Goal: Transaction & Acquisition: Purchase product/service

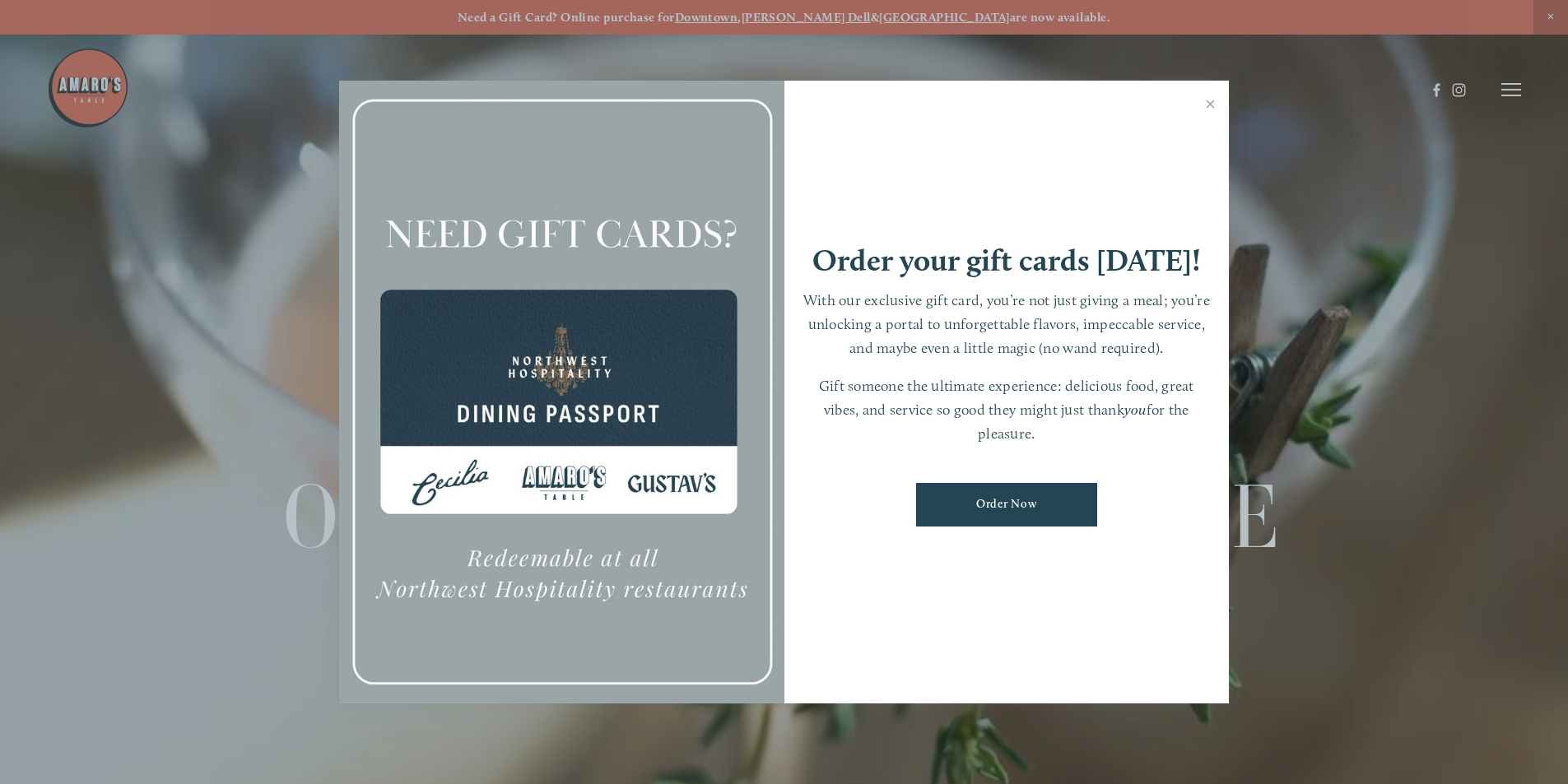
click at [1212, 103] on link "Close" at bounding box center [1210, 106] width 32 height 46
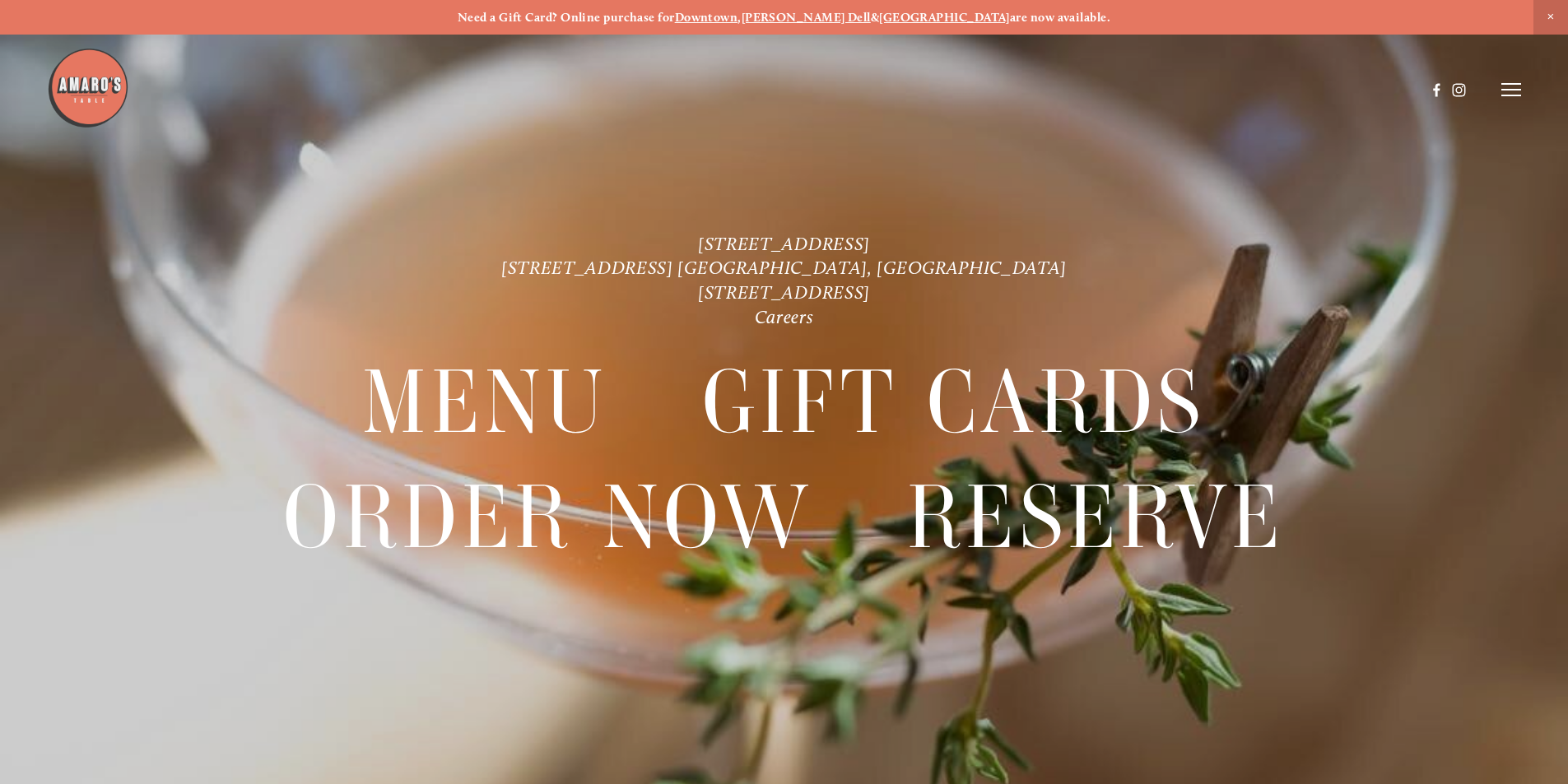
click at [1509, 84] on line at bounding box center [1511, 84] width 19 height 0
click at [1150, 80] on header "Menu Order Now Visit Gallery 0" at bounding box center [784, 89] width 1568 height 180
click at [1150, 83] on span "Menu" at bounding box center [1166, 89] width 34 height 16
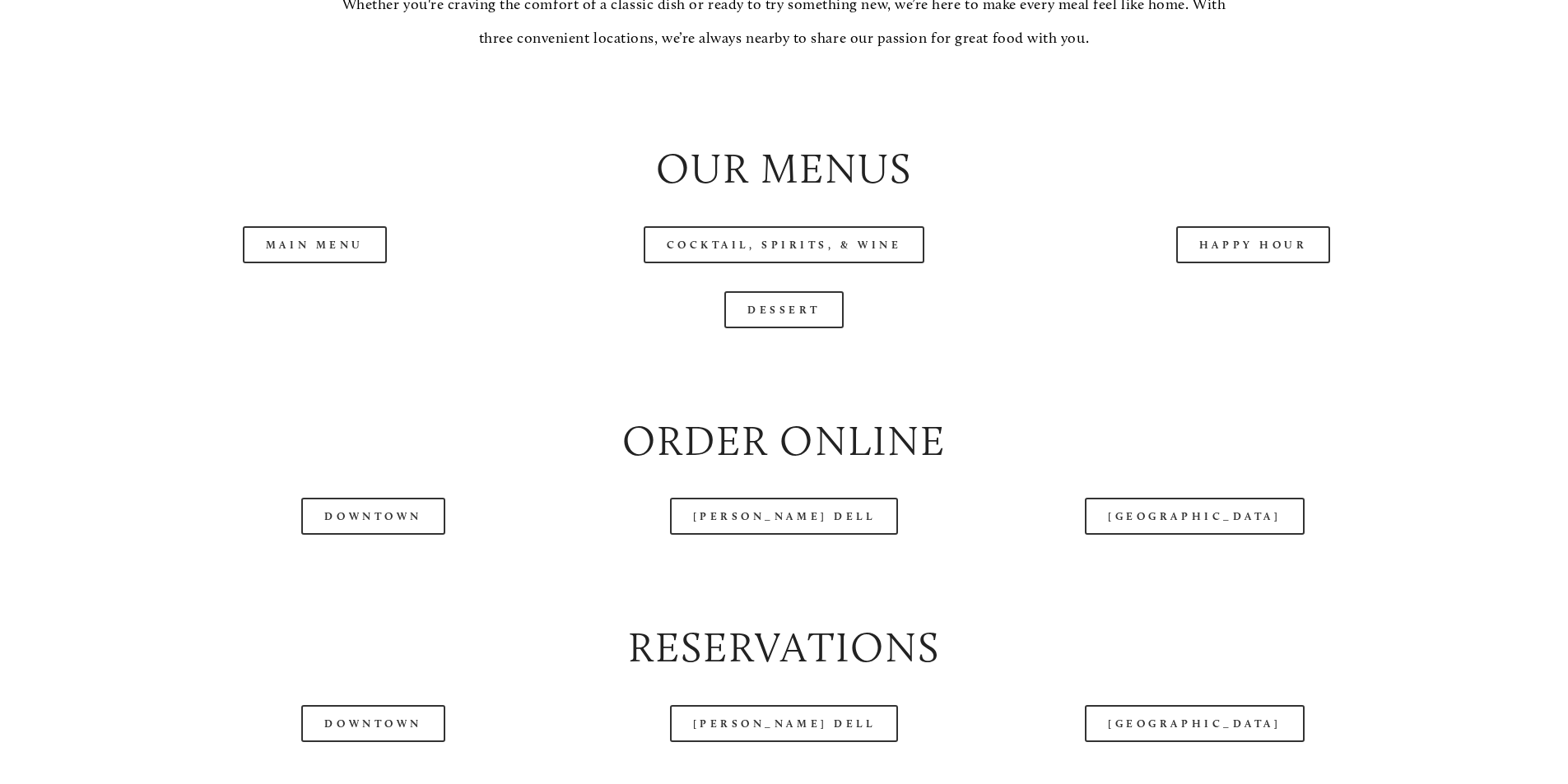
scroll to position [1975, 0]
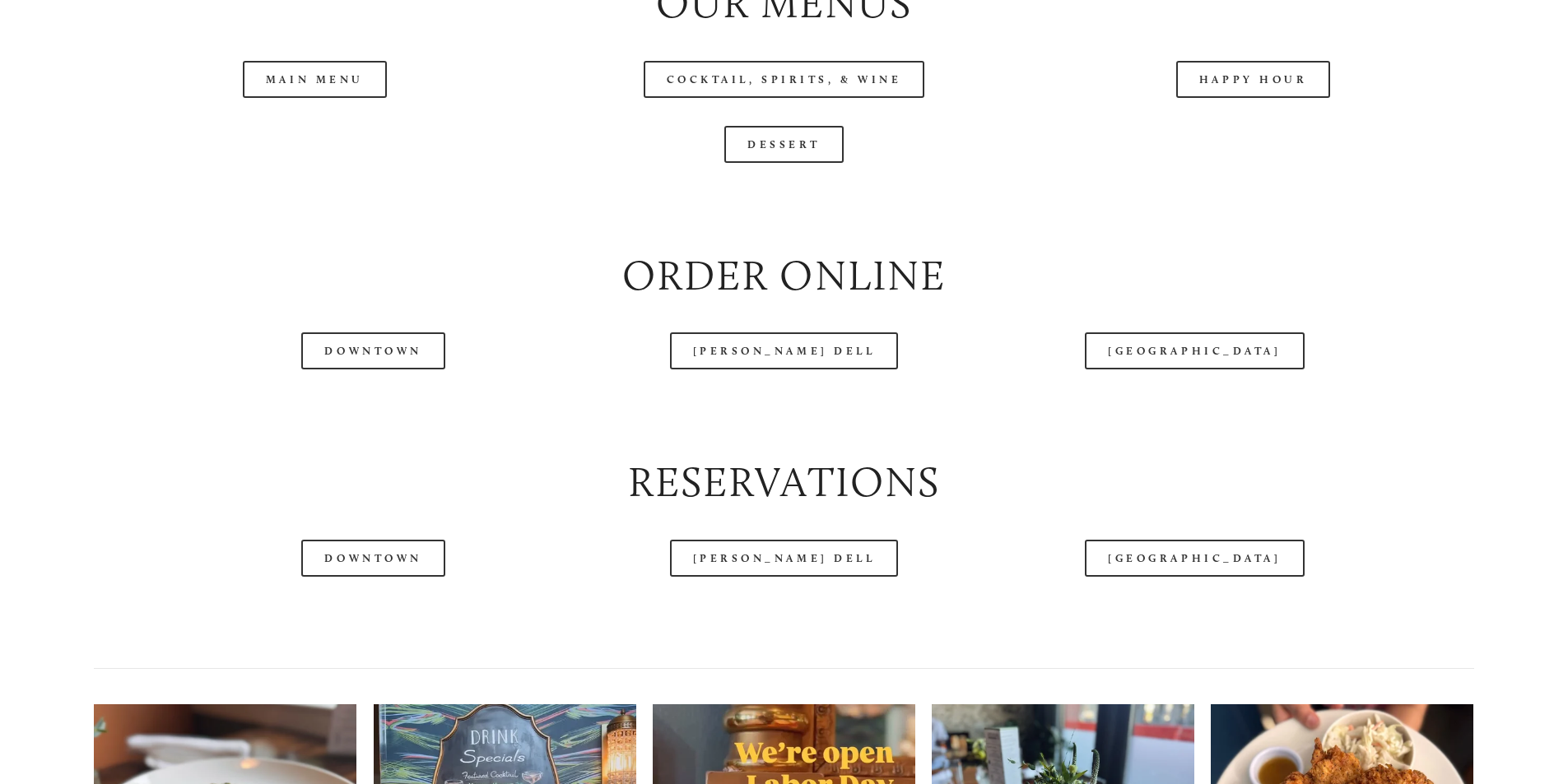
click at [318, 136] on header "Menu Order Now Visit Gallery 0" at bounding box center [784, 48] width 1474 height 180
click at [294, 137] on header "Menu Order Now Visit Gallery 0" at bounding box center [784, 48] width 1474 height 180
click at [353, 124] on header "Menu Order Now Visit Gallery 0" at bounding box center [784, 48] width 1474 height 180
click at [294, 131] on header "Menu Order Now Visit Gallery 0" at bounding box center [784, 48] width 1474 height 180
click at [287, 128] on header "Menu Order Now Visit Gallery 0" at bounding box center [784, 48] width 1474 height 180
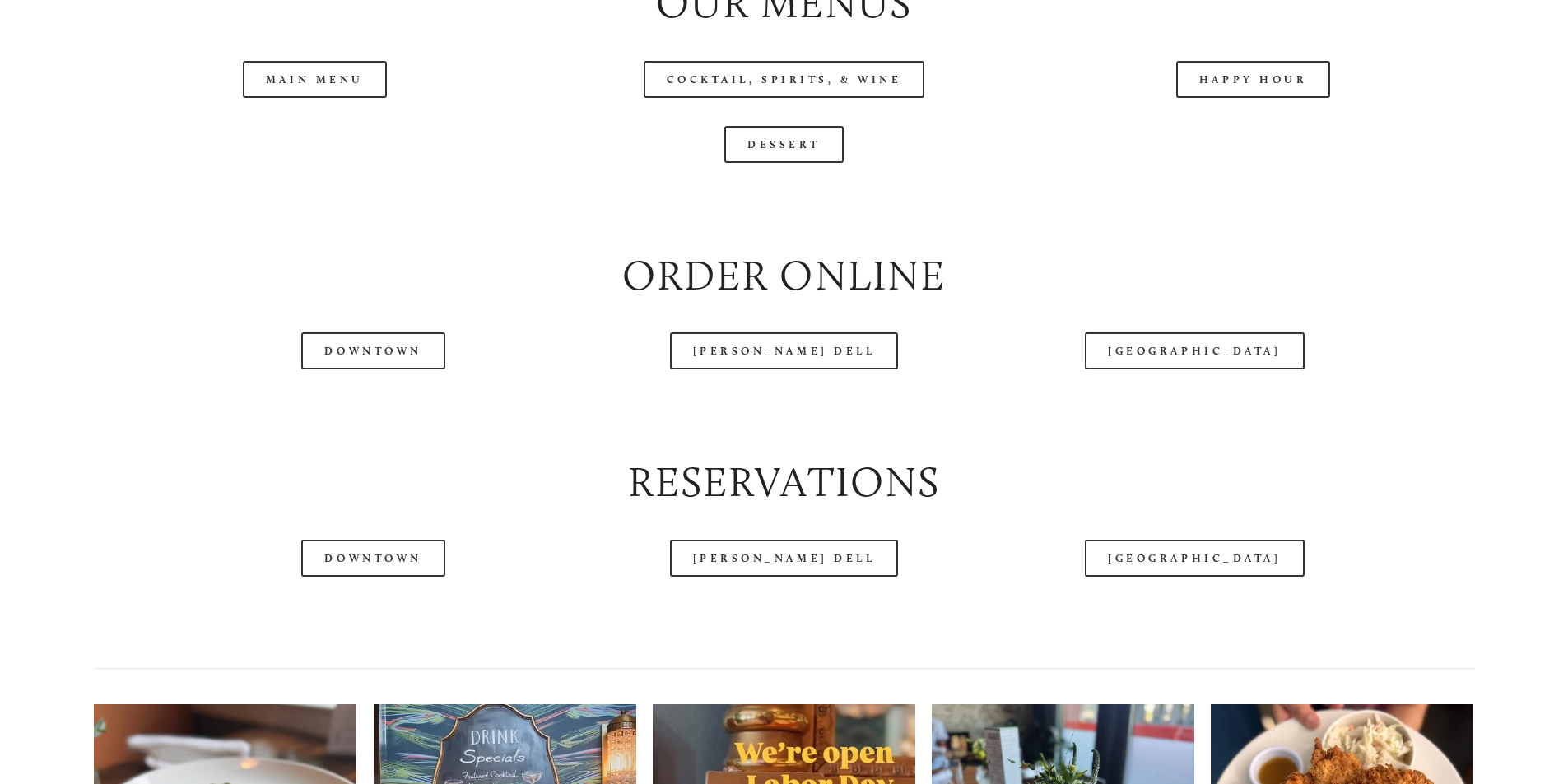
click at [318, 118] on header "Menu Order Now Visit Gallery 0" at bounding box center [784, 48] width 1474 height 180
drag, startPoint x: 317, startPoint y: 114, endPoint x: 316, endPoint y: 126, distance: 12.0
click at [317, 114] on header "Menu Order Now Visit Gallery 0" at bounding box center [784, 48] width 1474 height 180
click at [314, 129] on header "Menu Order Now Visit Gallery 0" at bounding box center [784, 48] width 1474 height 180
drag, startPoint x: 314, startPoint y: 129, endPoint x: 298, endPoint y: 137, distance: 17.9
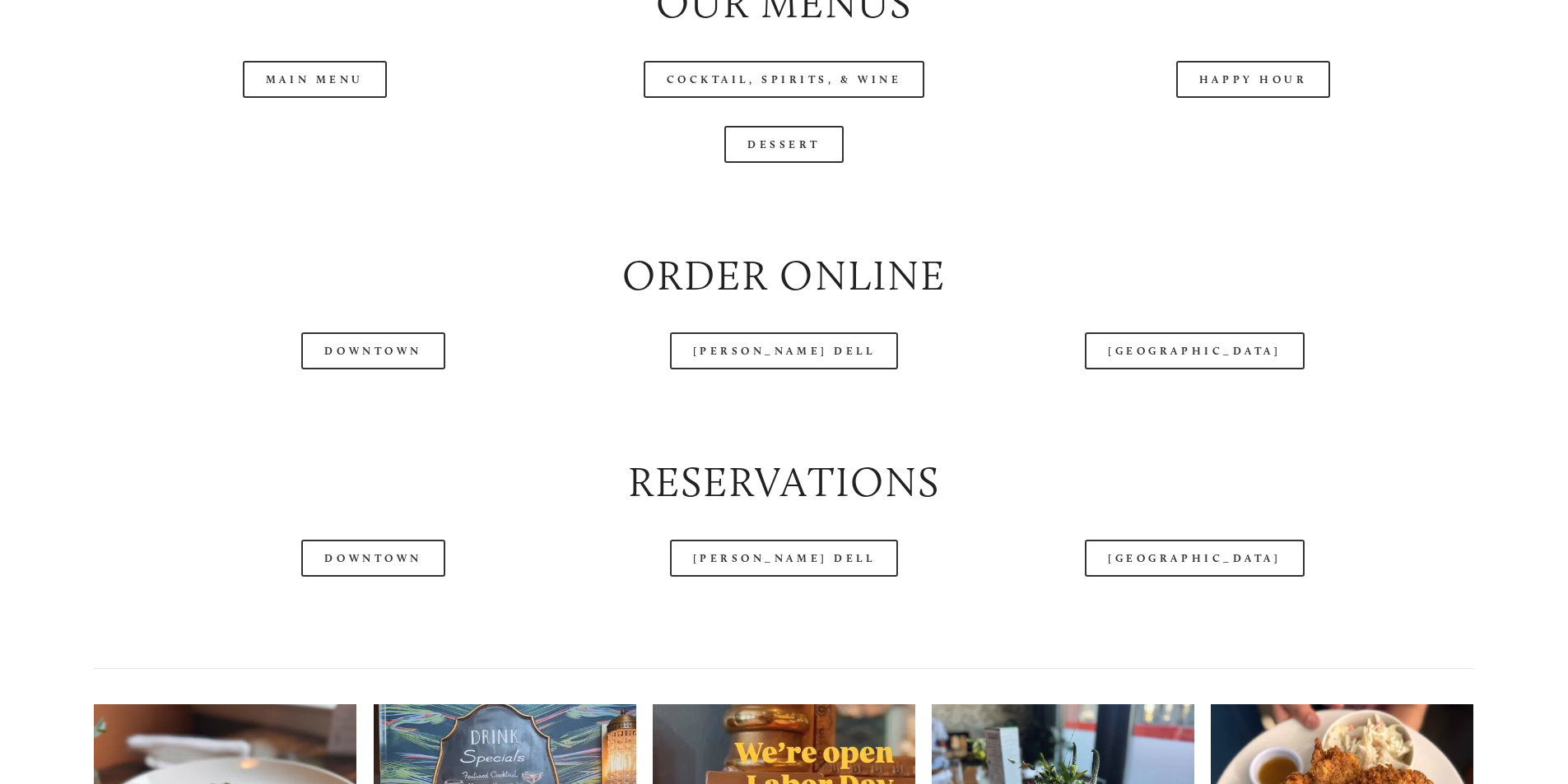
click at [299, 137] on header "Menu Order Now Visit Gallery 0" at bounding box center [784, 48] width 1474 height 180
click at [323, 98] on link "Main Menu" at bounding box center [315, 79] width 144 height 37
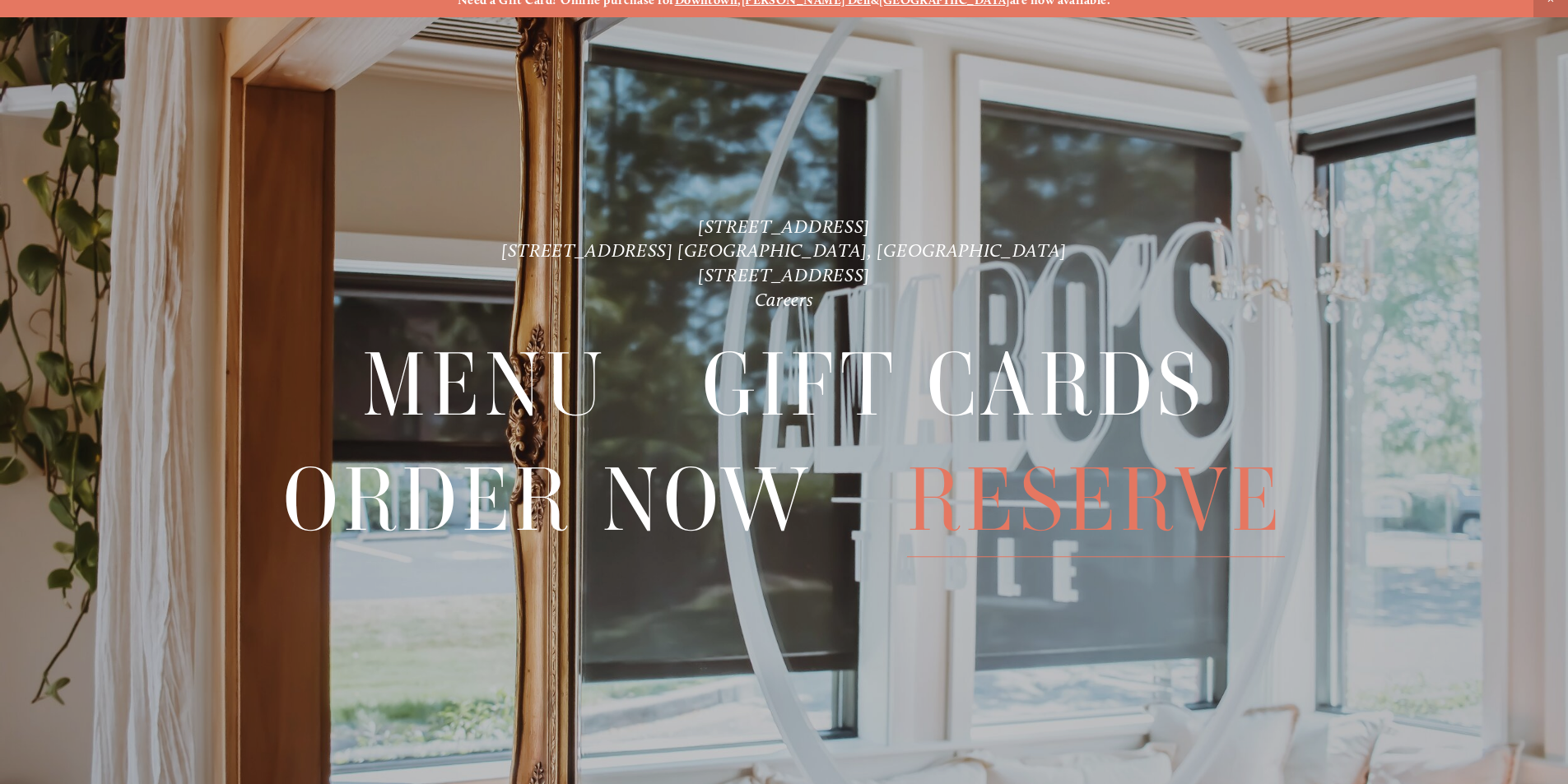
scroll to position [34, 0]
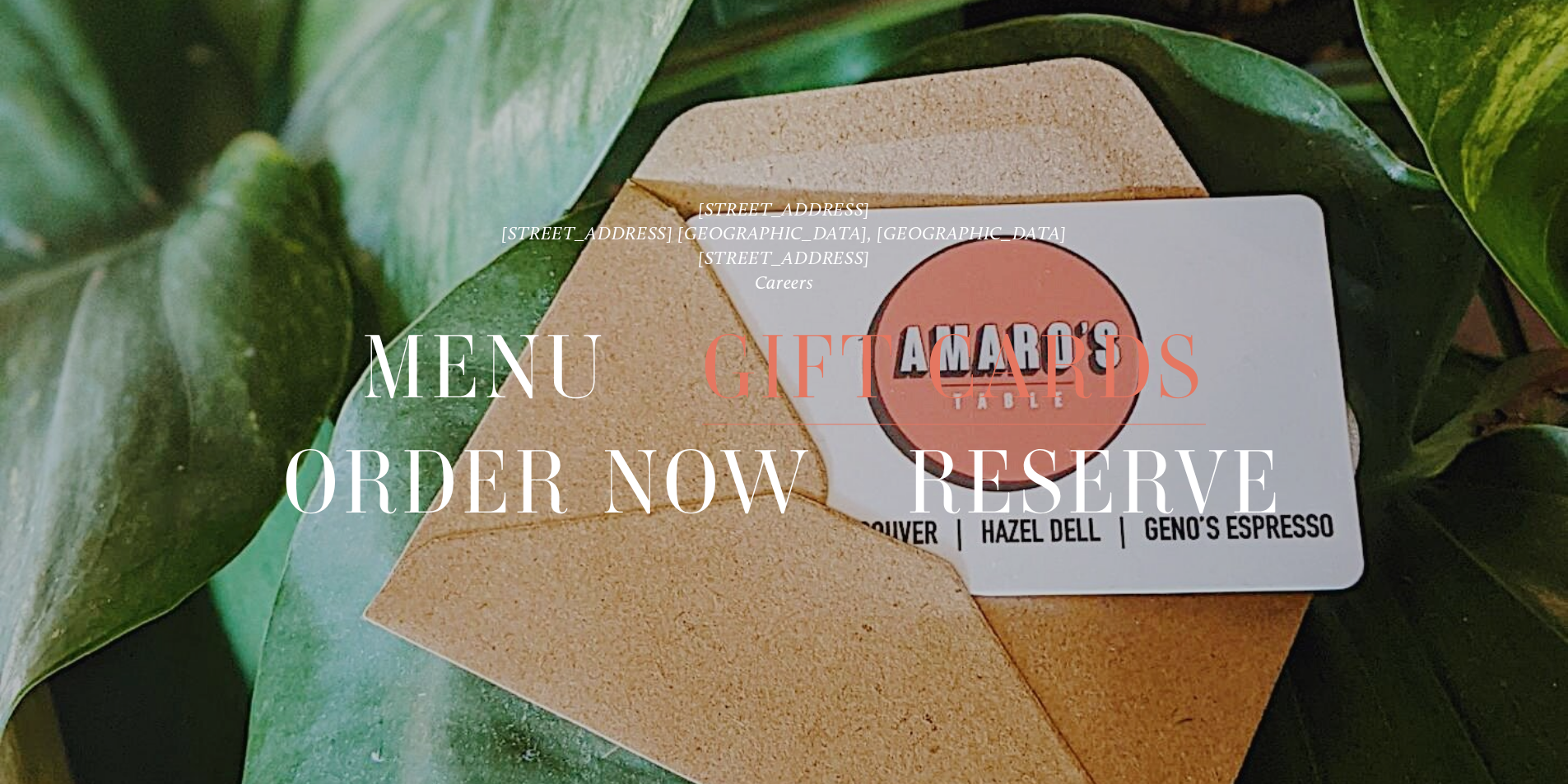
click at [986, 369] on span "Gift Cards" at bounding box center [954, 368] width 504 height 113
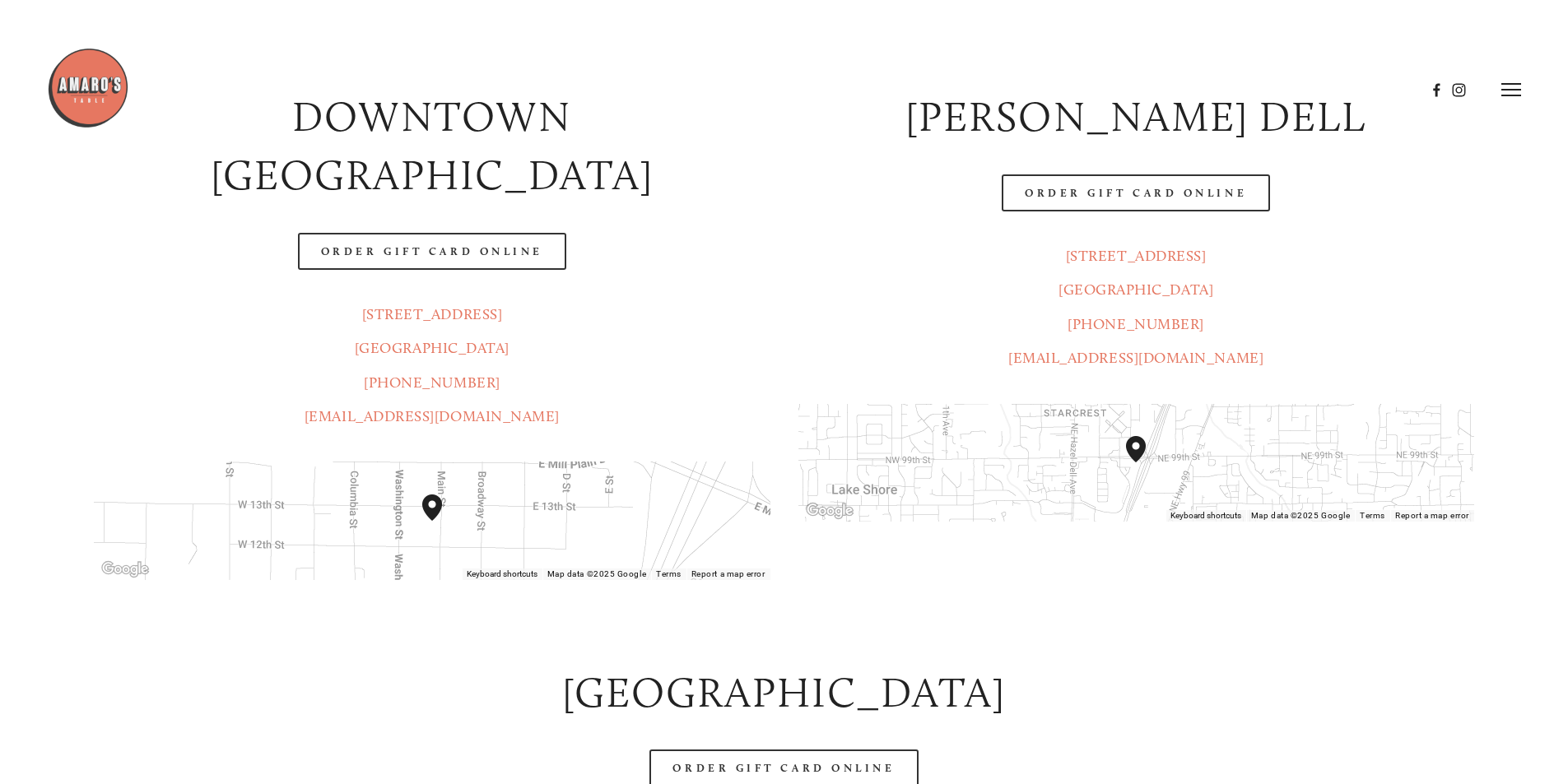
scroll to position [411, 0]
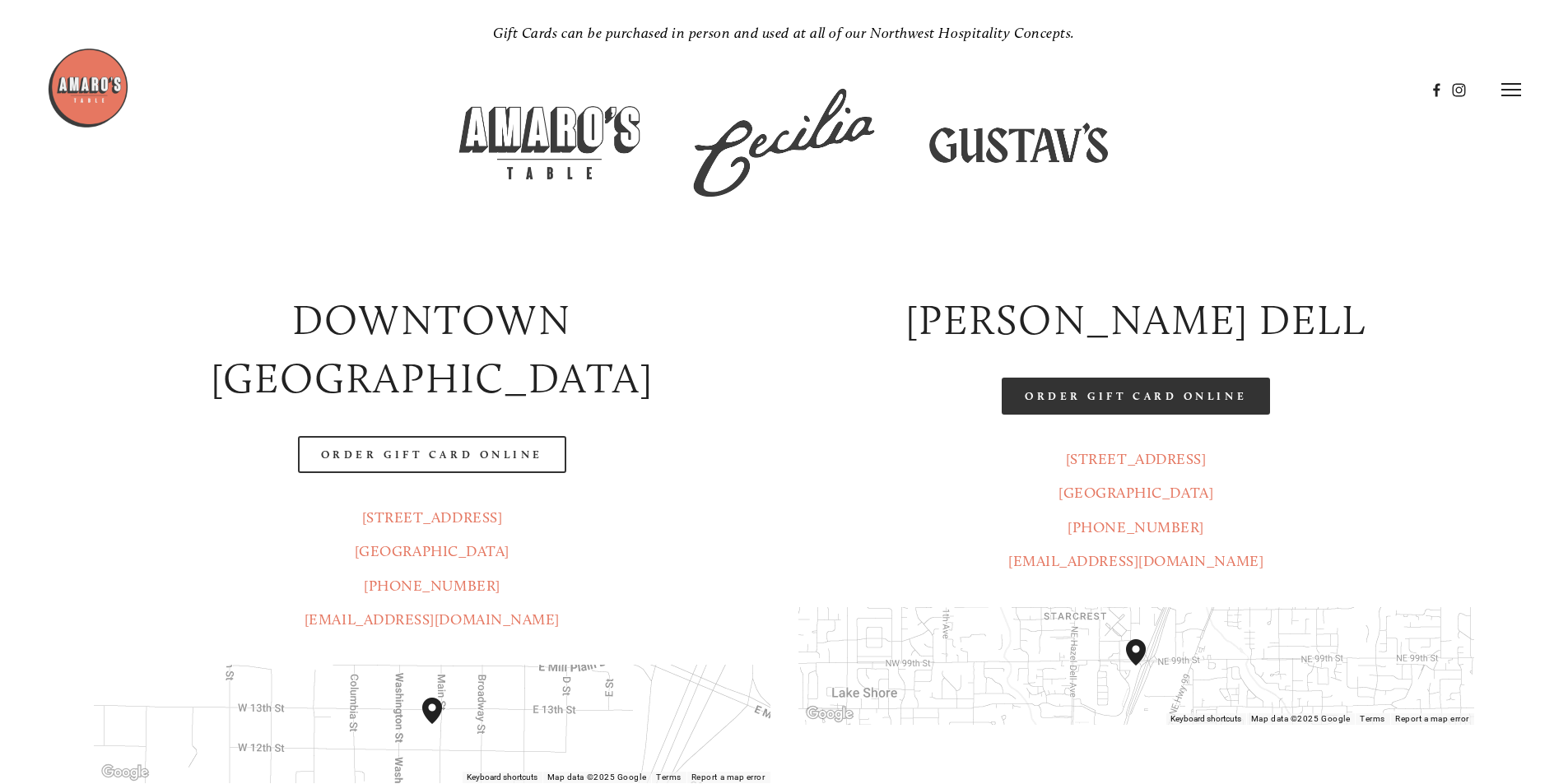
click at [1111, 399] on link "Order Gift Card Online" at bounding box center [1135, 397] width 268 height 37
